Goal: Task Accomplishment & Management: Use online tool/utility

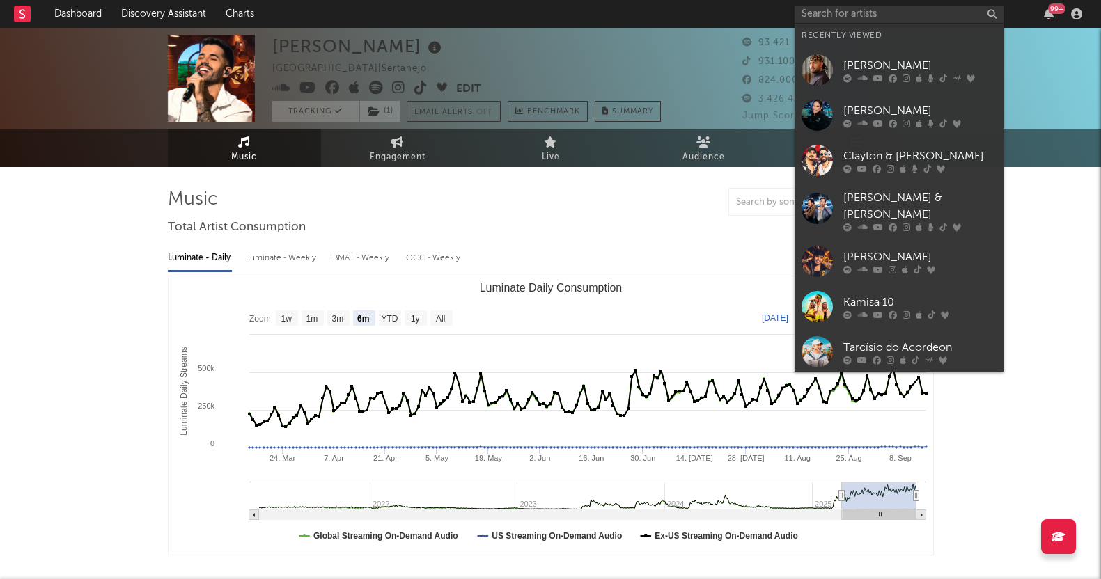
select select "6m"
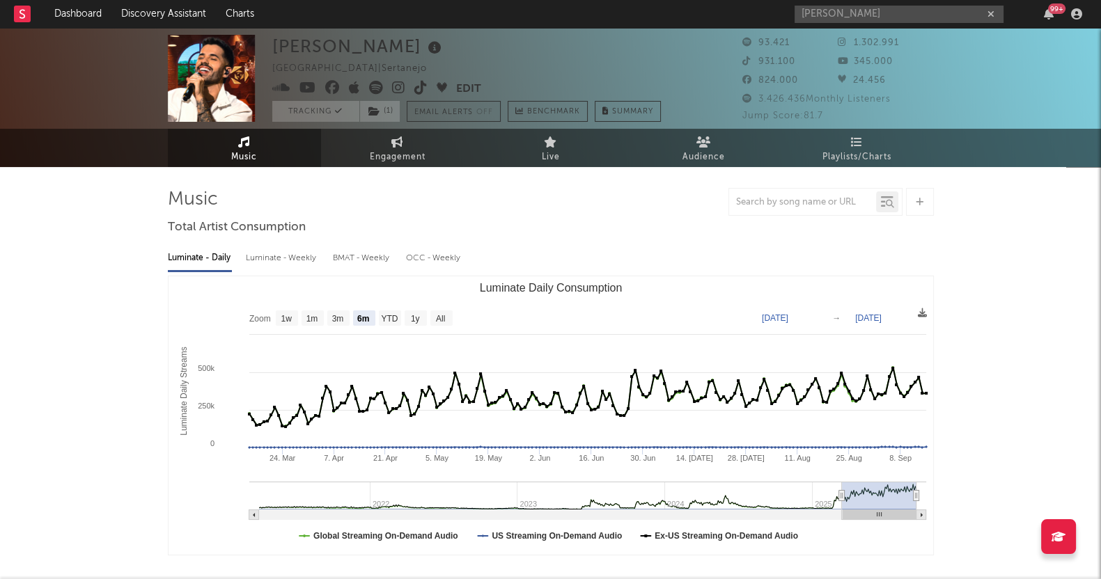
click at [861, 11] on input "[PERSON_NAME]" at bounding box center [899, 14] width 209 height 17
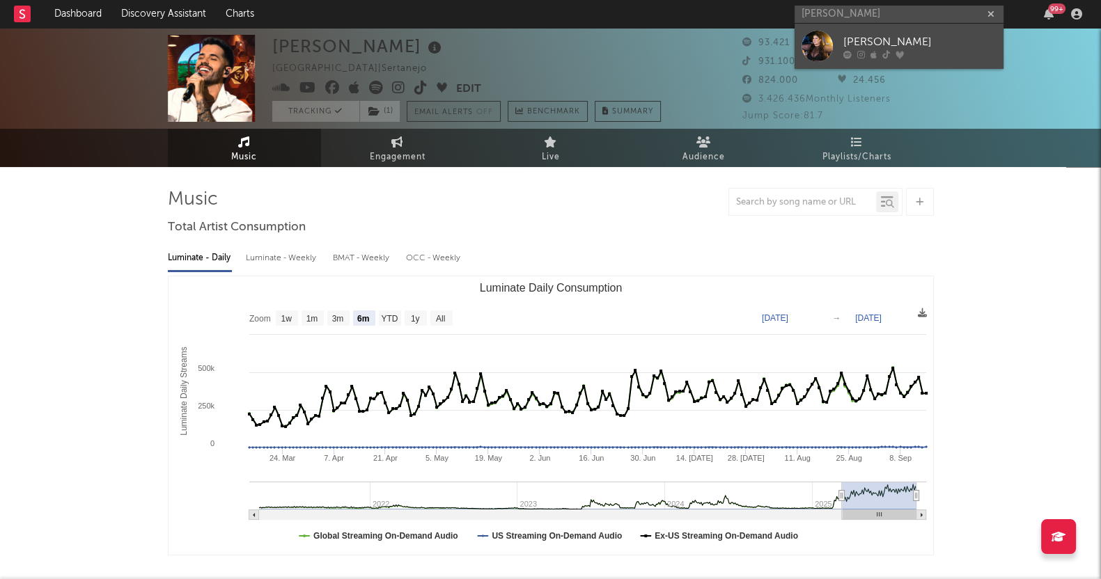
type input "[PERSON_NAME]"
click at [860, 54] on icon at bounding box center [861, 54] width 8 height 8
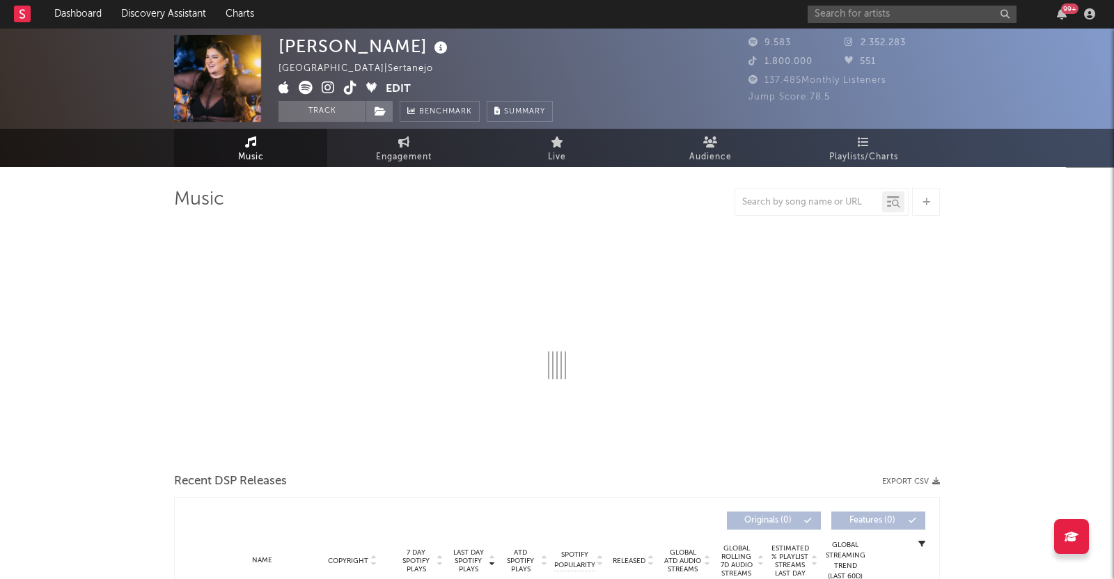
select select "6m"
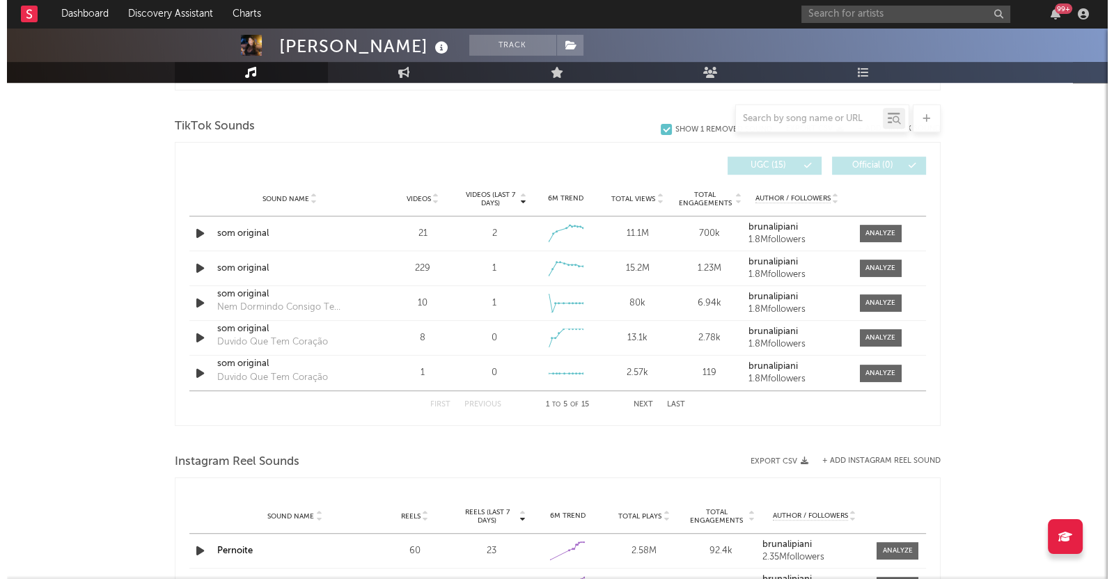
scroll to position [870, 0]
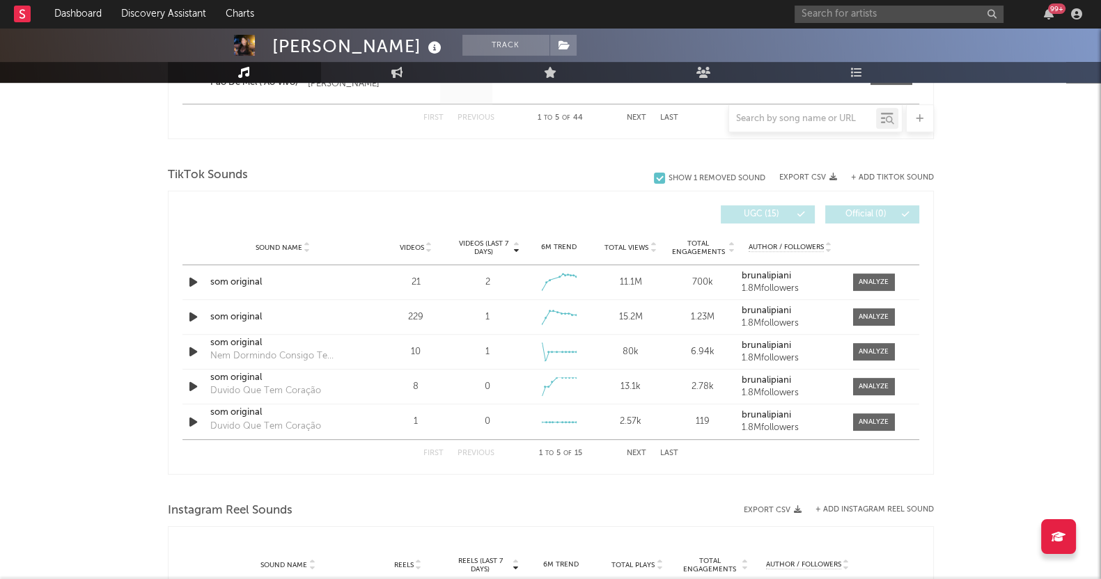
click at [905, 174] on button "+ Add TikTok Sound" at bounding box center [892, 178] width 83 height 8
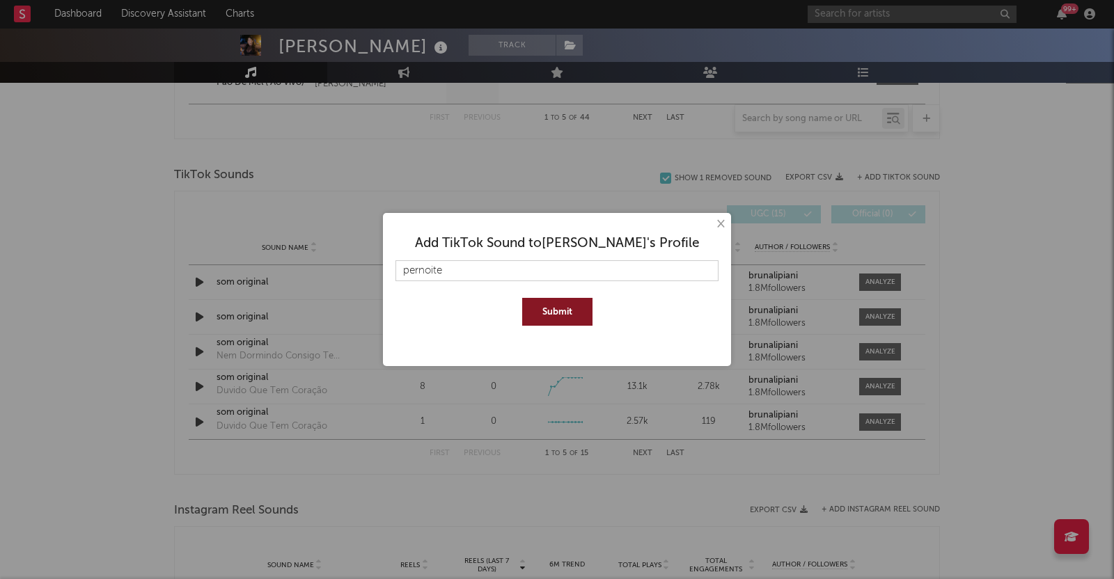
type input "pernoite"
